Goal: Information Seeking & Learning: Learn about a topic

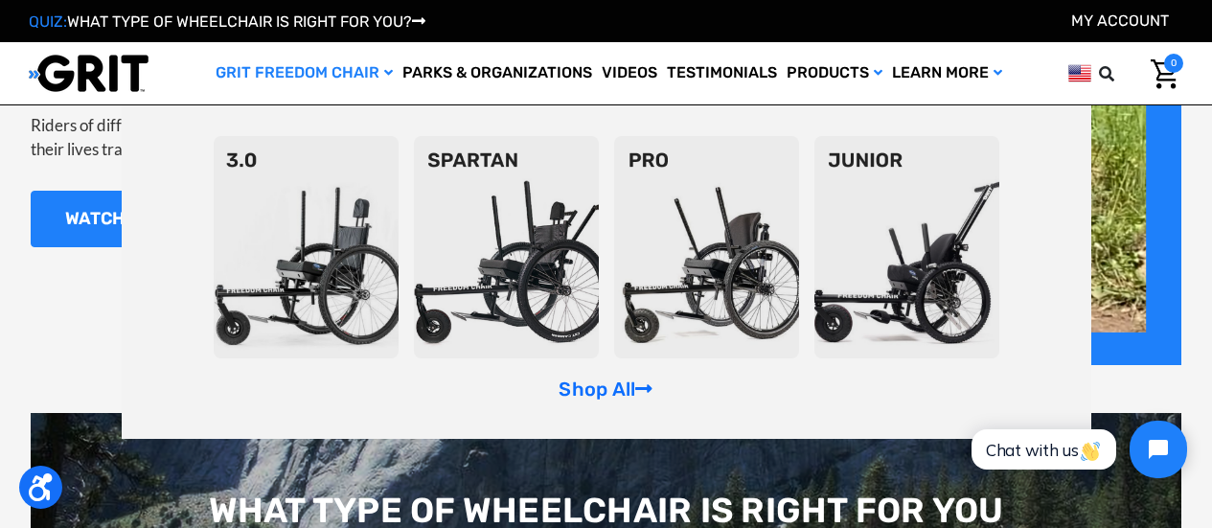
scroll to position [1907, 0]
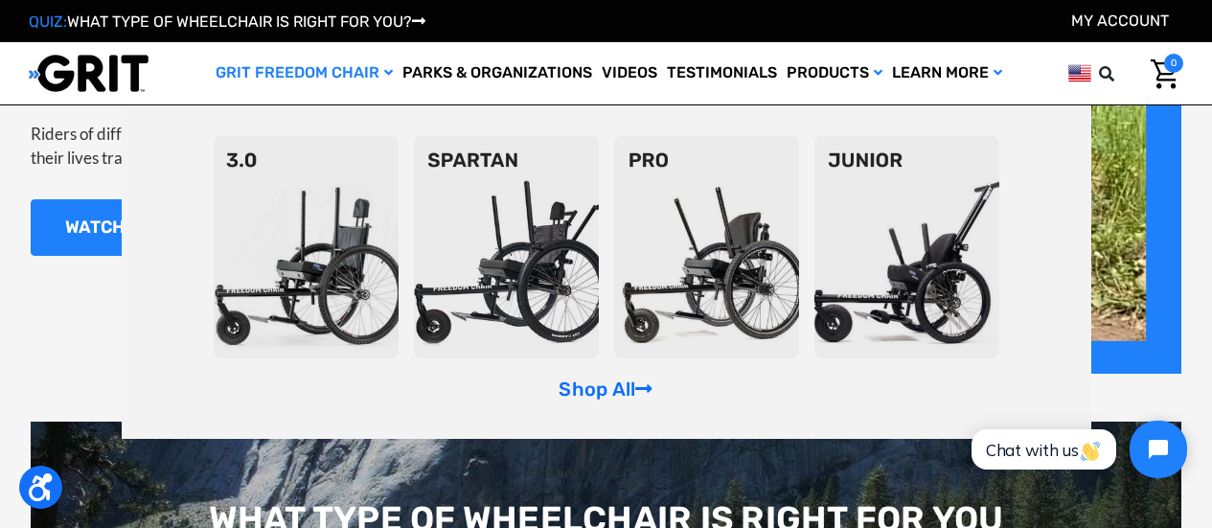
click at [382, 206] on img at bounding box center [306, 247] width 185 height 222
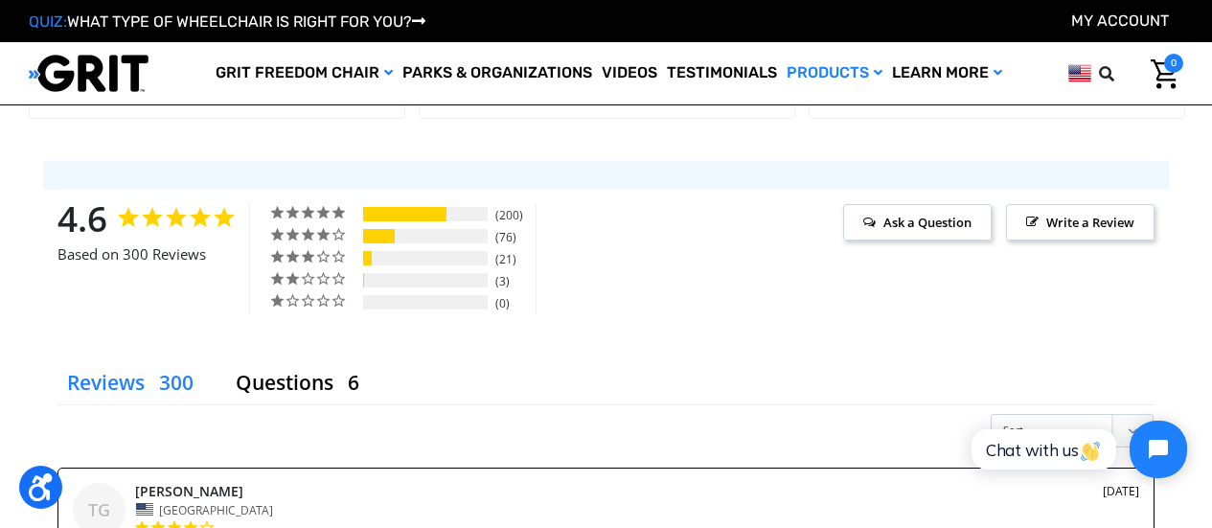
scroll to position [2255, 0]
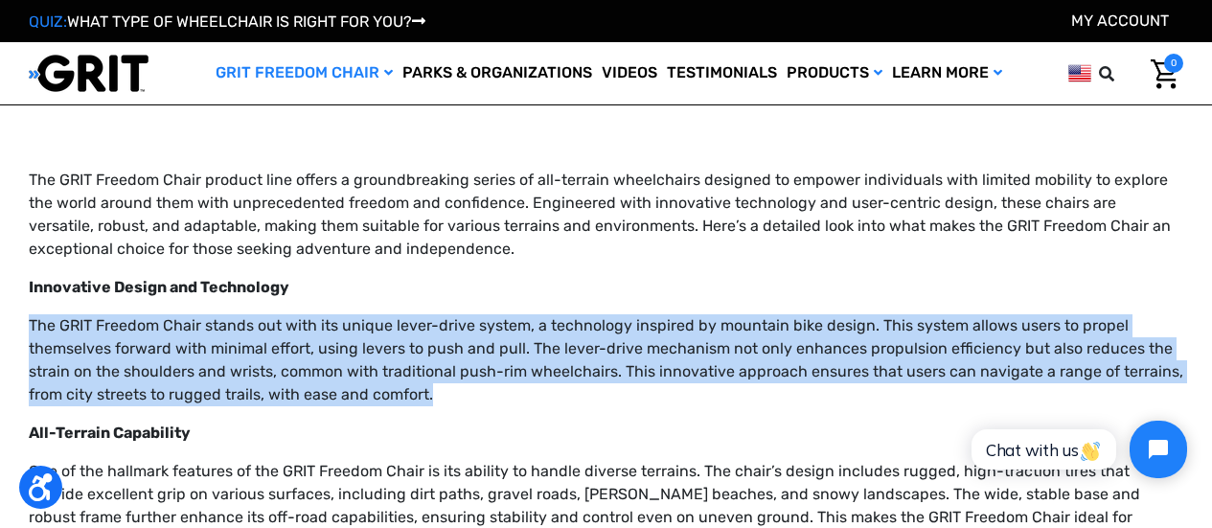
drag, startPoint x: 430, startPoint y: 394, endPoint x: 27, endPoint y: 326, distance: 409.2
copy p "The GRIT Freedom Chair stands out with its unique lever-drive system, a technol…"
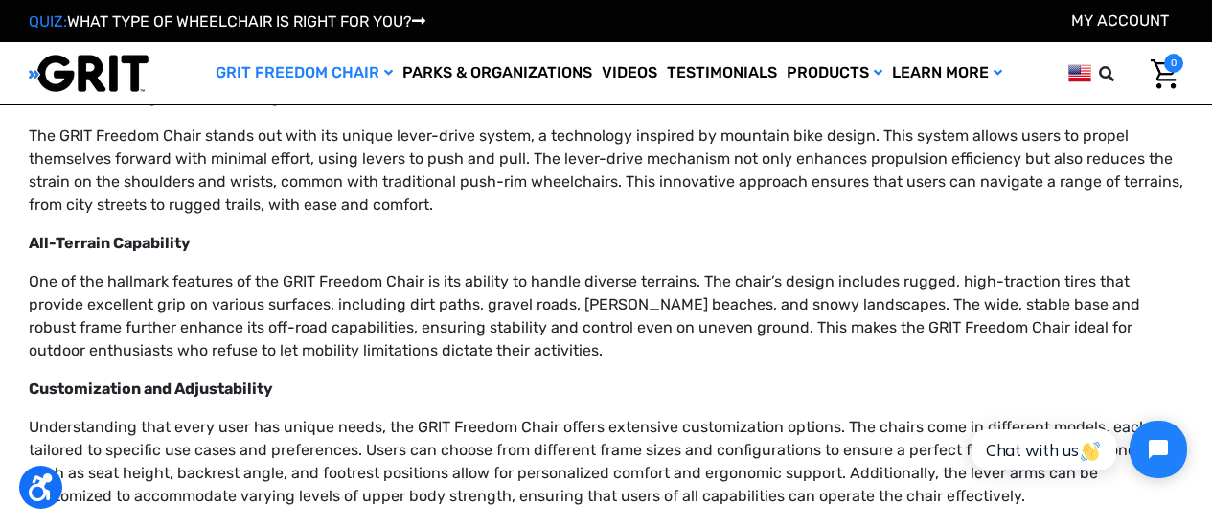
scroll to position [1342, 0]
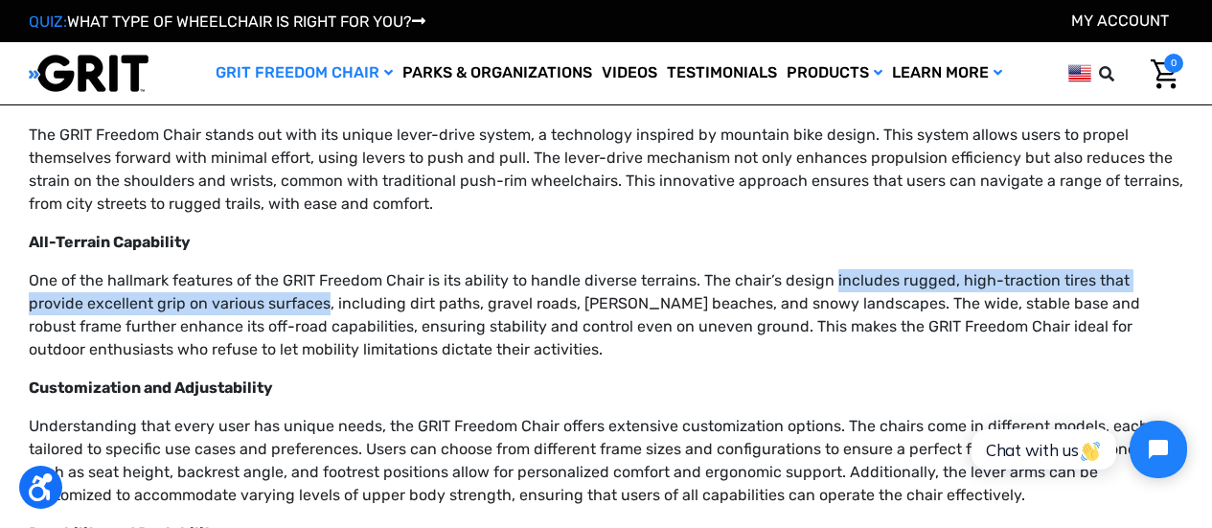
drag, startPoint x: 266, startPoint y: 303, endPoint x: 830, endPoint y: 281, distance: 563.9
click at [830, 281] on p "One of the hallmark features of the GRIT Freedom Chair is its ability to handle…" at bounding box center [606, 315] width 1155 height 92
copy p "includes rugged, high-traction tires that provide excellent grip on various sur…"
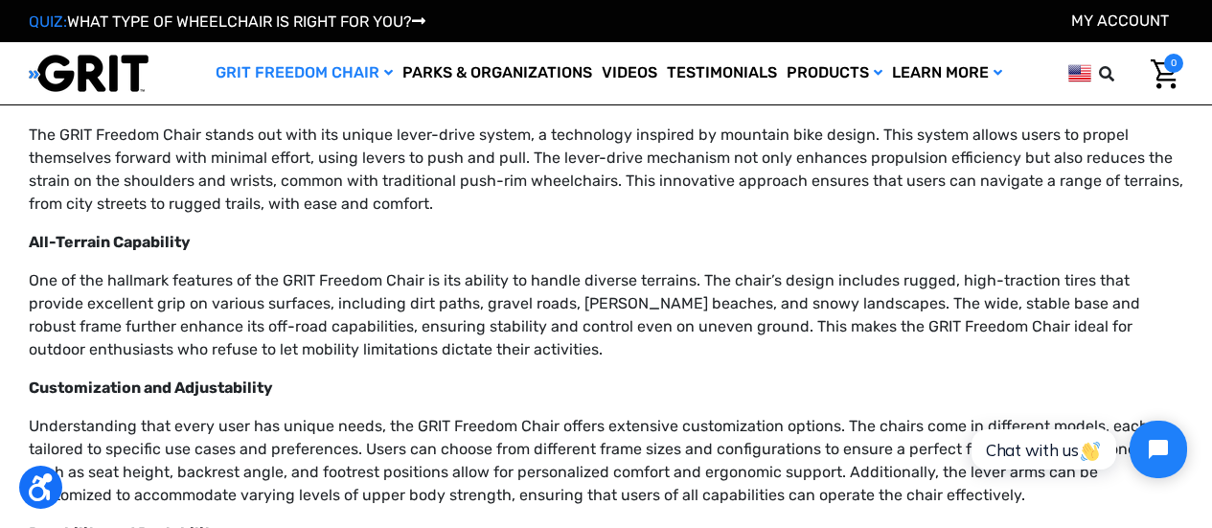
click at [571, 378] on p "Customization and Adjustability" at bounding box center [606, 388] width 1155 height 23
